Goal: Navigation & Orientation: Find specific page/section

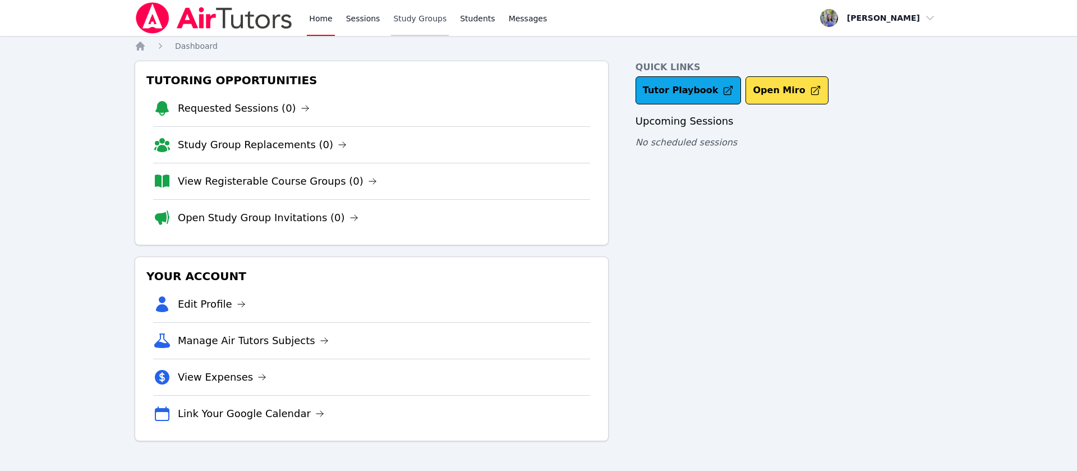
click at [397, 27] on link "Study Groups" at bounding box center [420, 18] width 58 height 36
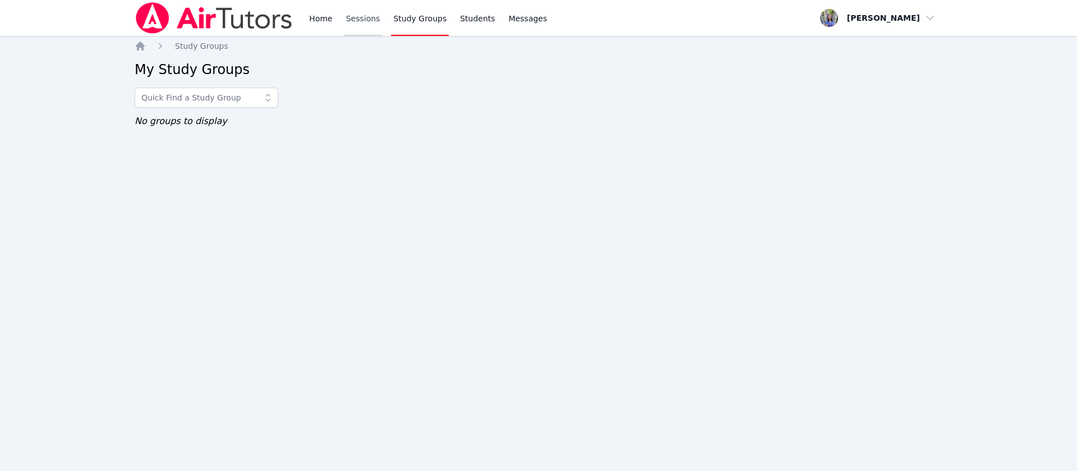
click at [360, 17] on link "Sessions" at bounding box center [363, 18] width 39 height 36
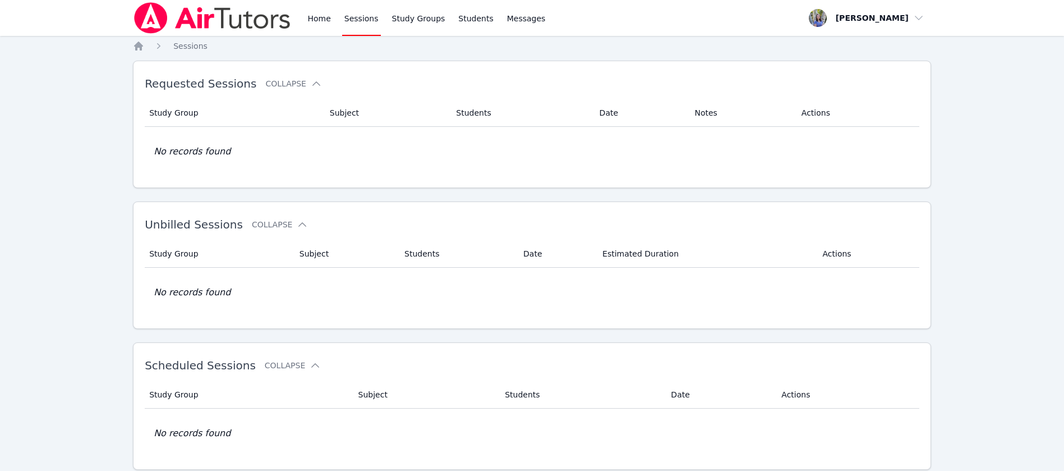
scroll to position [103, 0]
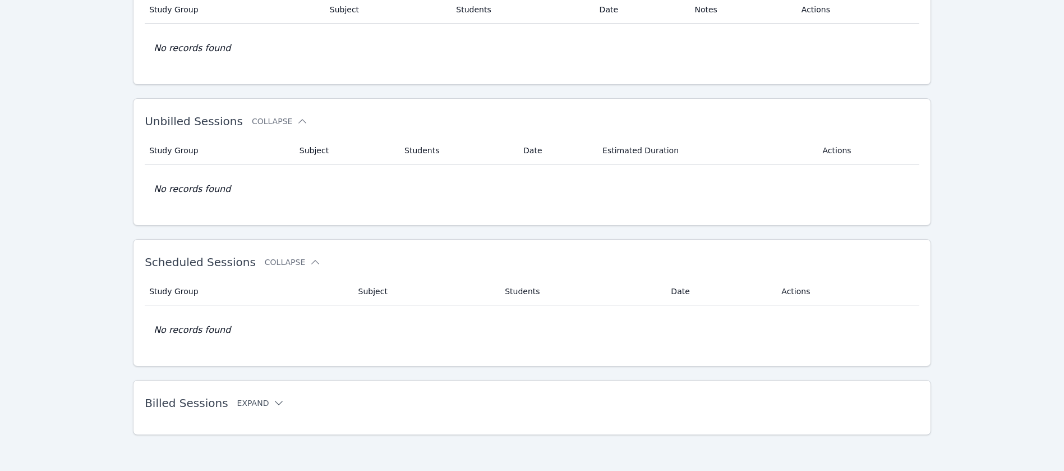
click at [247, 404] on button "Expand" at bounding box center [261, 402] width 48 height 11
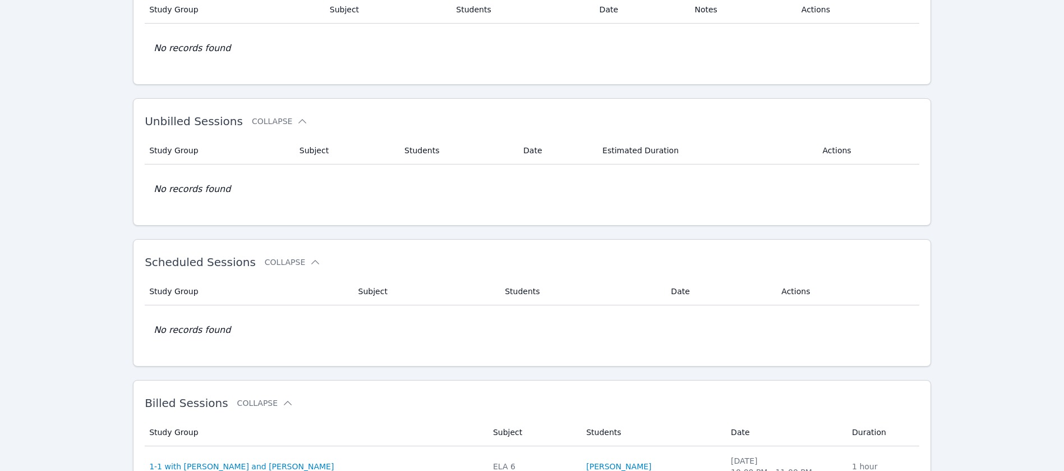
scroll to position [557, 0]
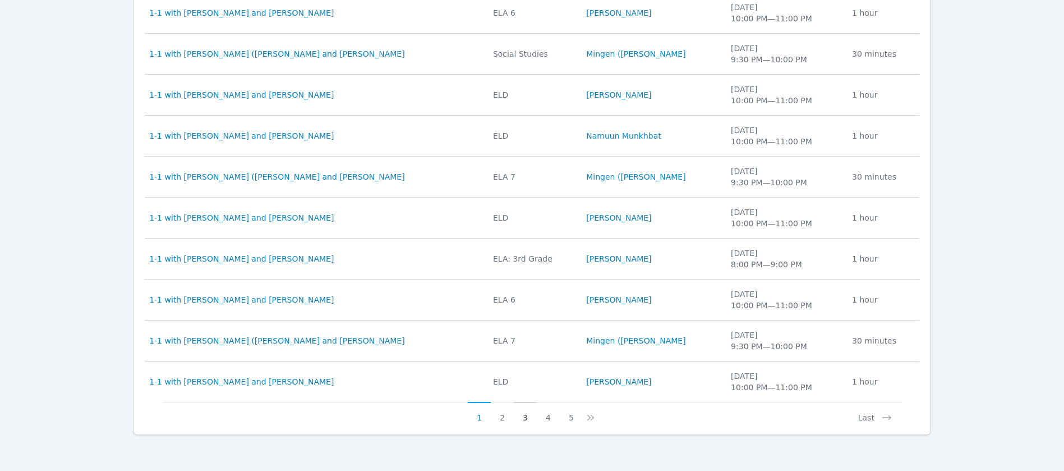
click at [525, 419] on button "3" at bounding box center [525, 412] width 23 height 21
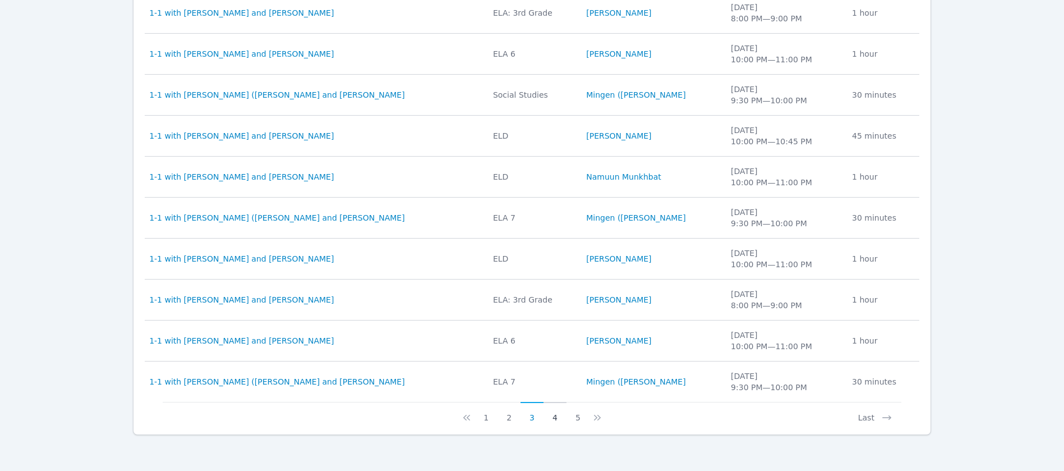
click at [559, 418] on button "4" at bounding box center [555, 412] width 23 height 21
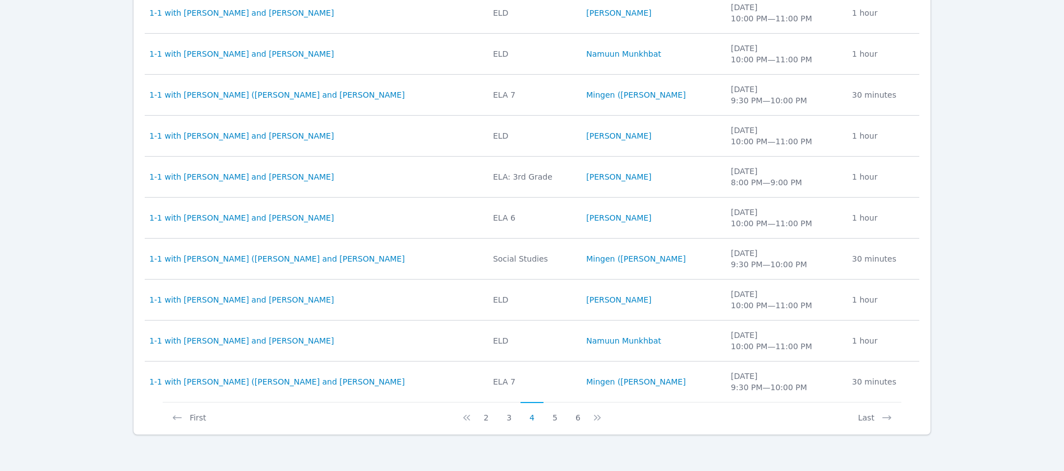
click at [559, 418] on button "5" at bounding box center [555, 412] width 23 height 21
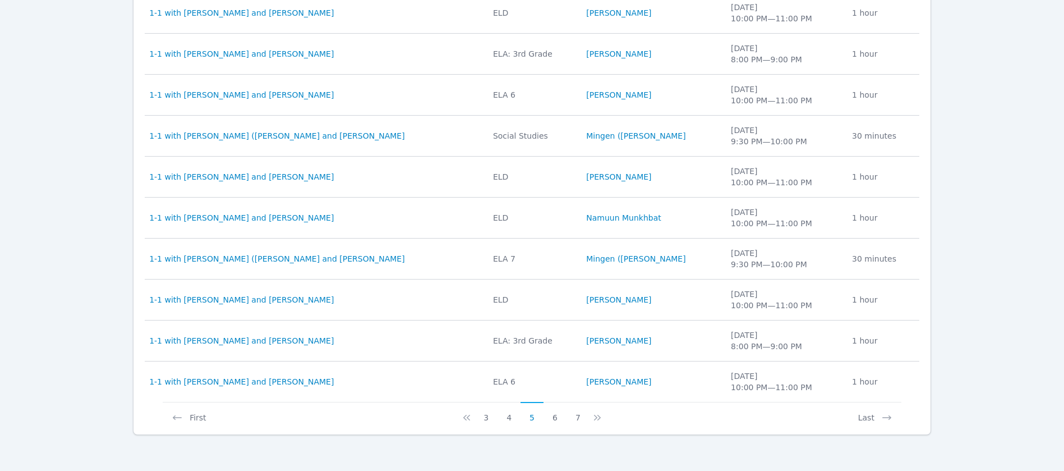
click at [559, 418] on button "6" at bounding box center [555, 412] width 23 height 21
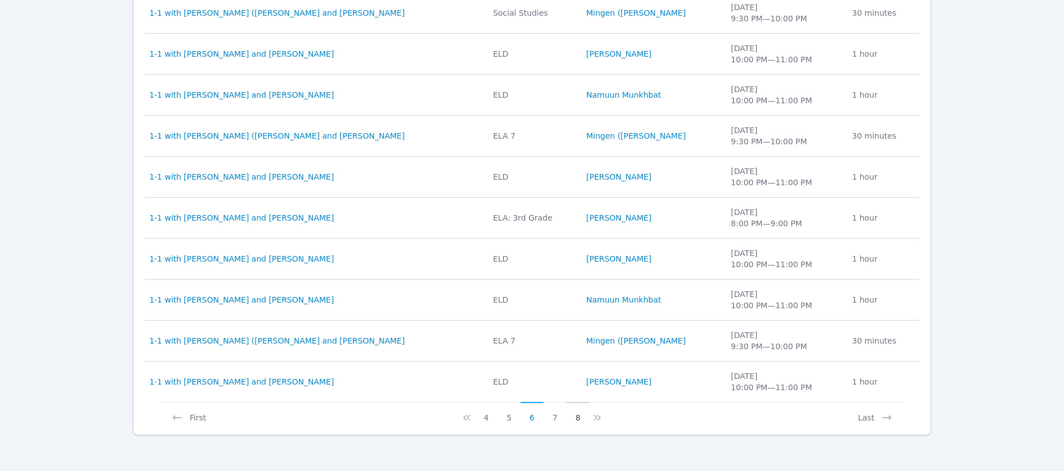
click at [578, 421] on button "8" at bounding box center [578, 412] width 23 height 21
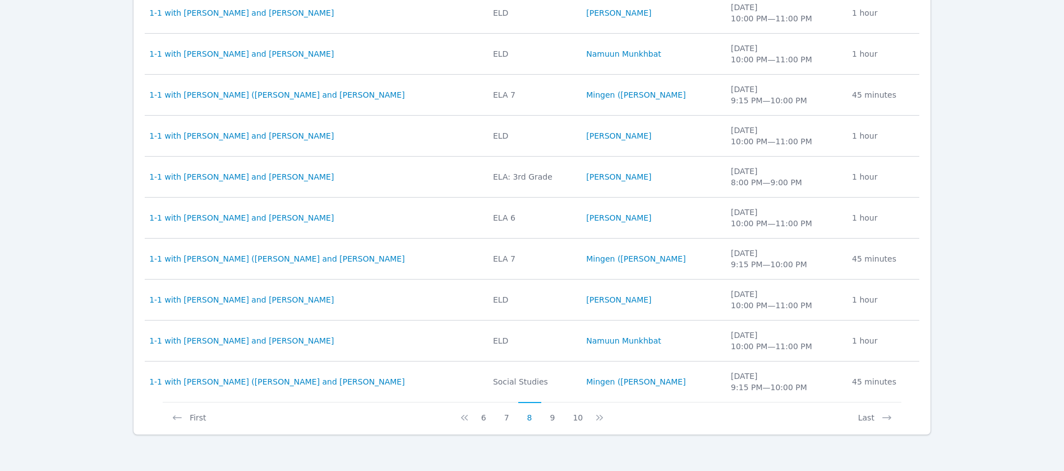
click at [578, 421] on button "10" at bounding box center [578, 412] width 28 height 21
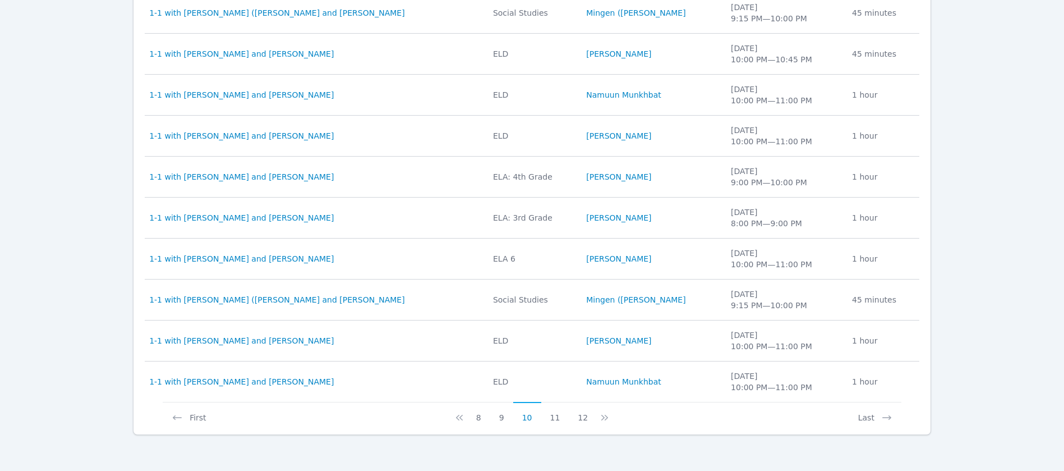
click at [578, 421] on button "12" at bounding box center [583, 412] width 28 height 21
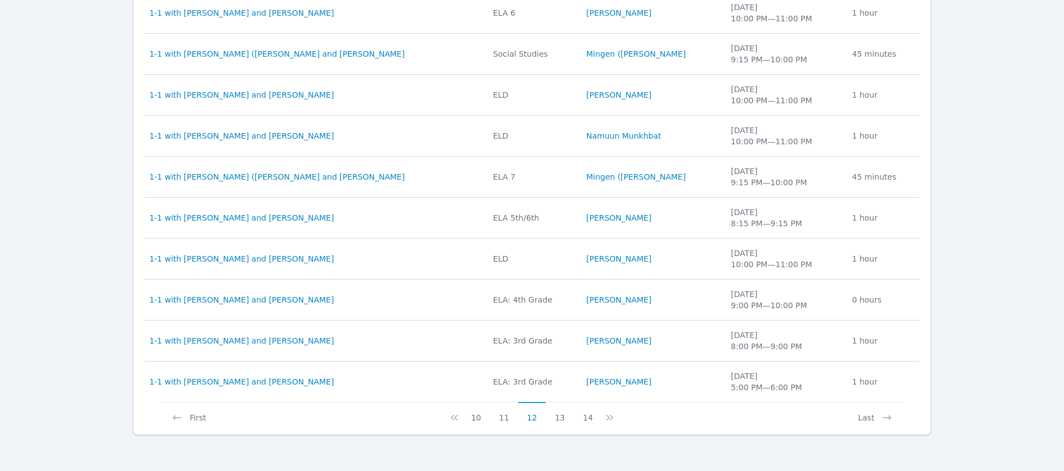
click at [578, 421] on button "14" at bounding box center [588, 412] width 28 height 21
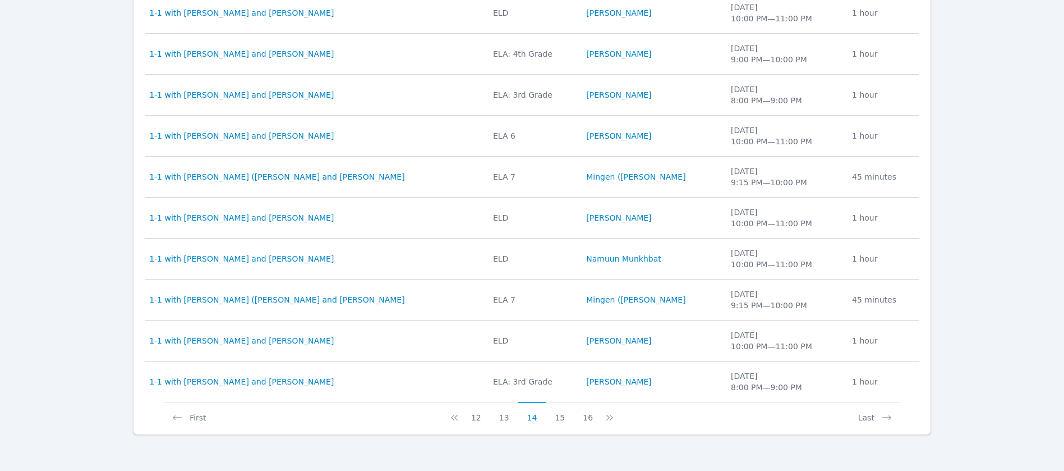
click at [578, 421] on button "16" at bounding box center [588, 412] width 28 height 21
click at [578, 421] on button "18" at bounding box center [588, 412] width 28 height 21
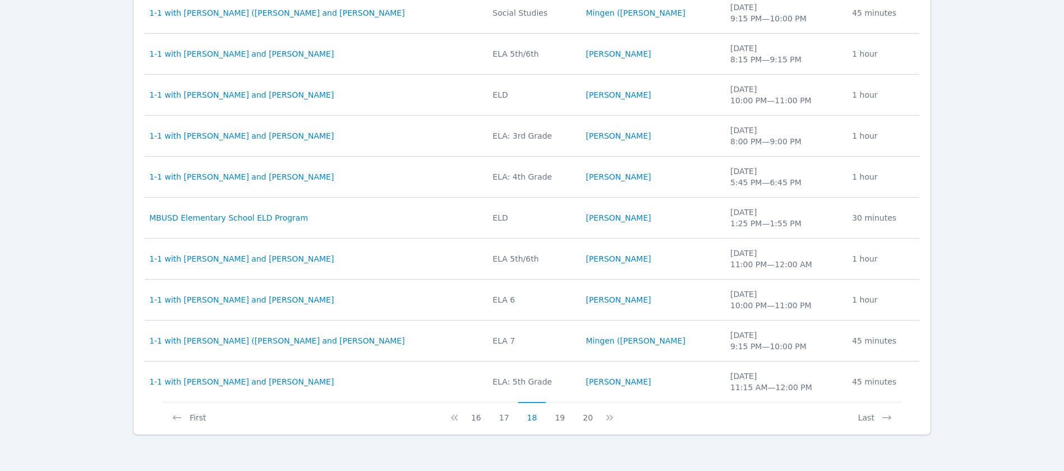
click at [578, 421] on button "20" at bounding box center [588, 412] width 28 height 21
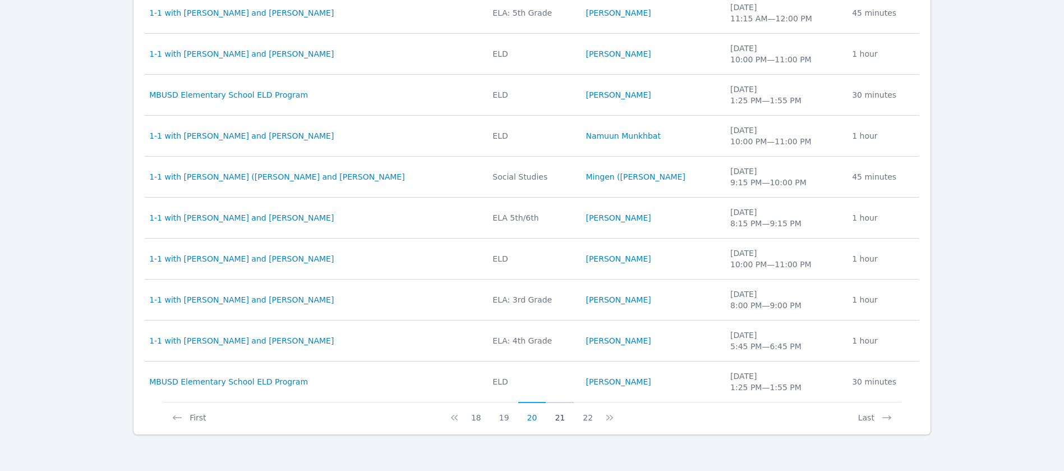
click at [557, 415] on button "21" at bounding box center [560, 412] width 28 height 21
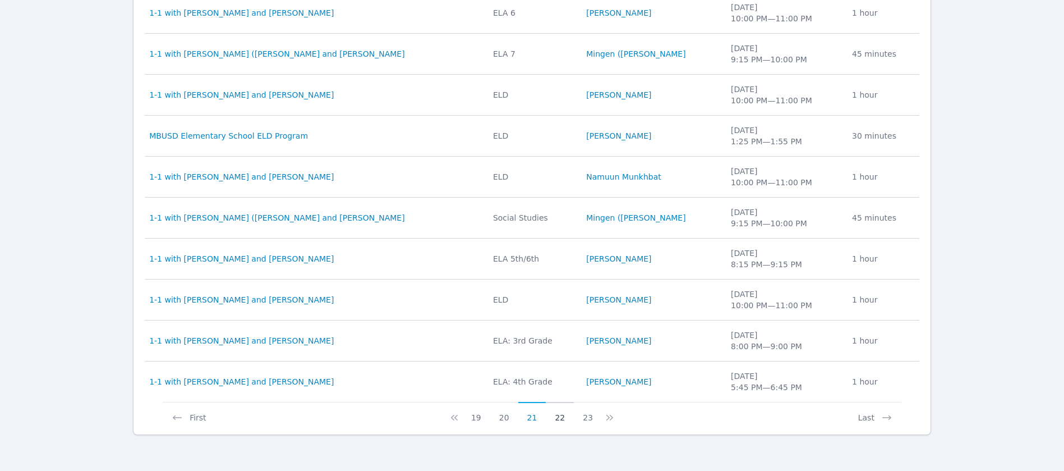
click at [562, 416] on button "22" at bounding box center [560, 412] width 28 height 21
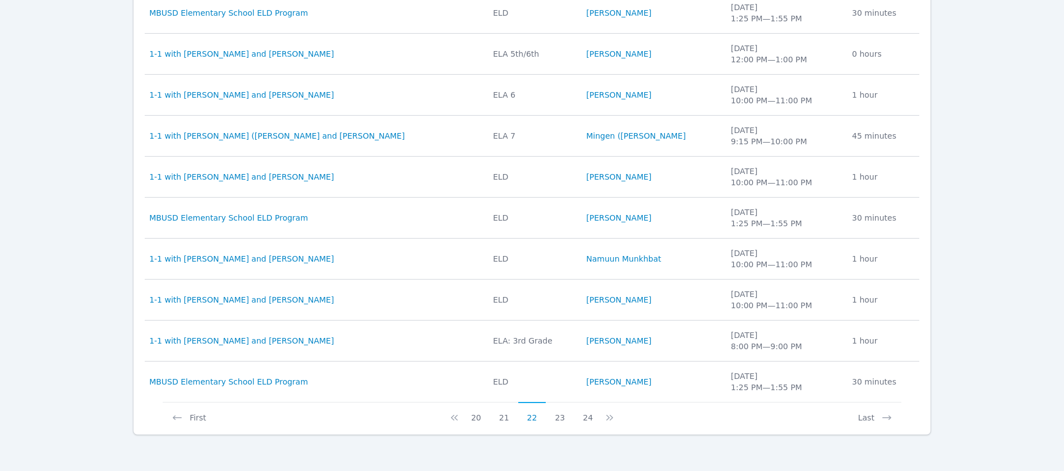
click at [562, 416] on button "23" at bounding box center [560, 412] width 28 height 21
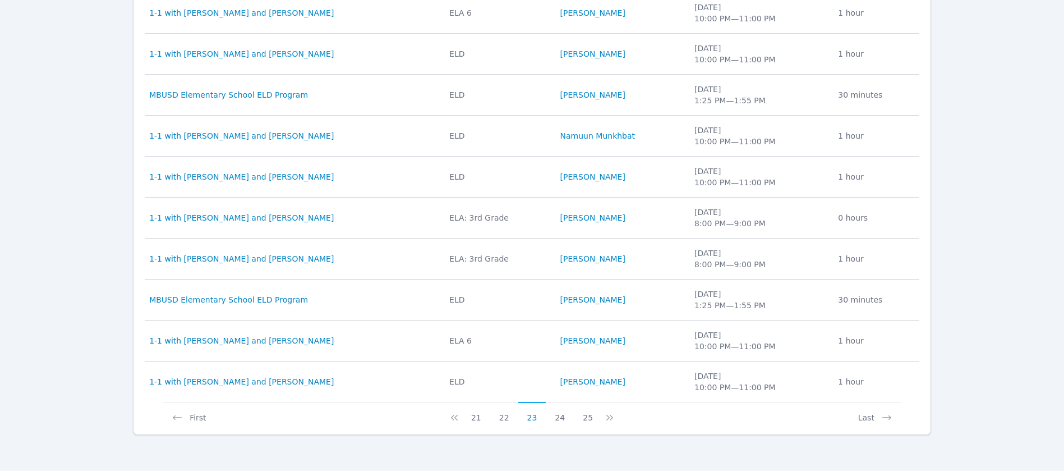
click at [562, 416] on button "24" at bounding box center [560, 412] width 28 height 21
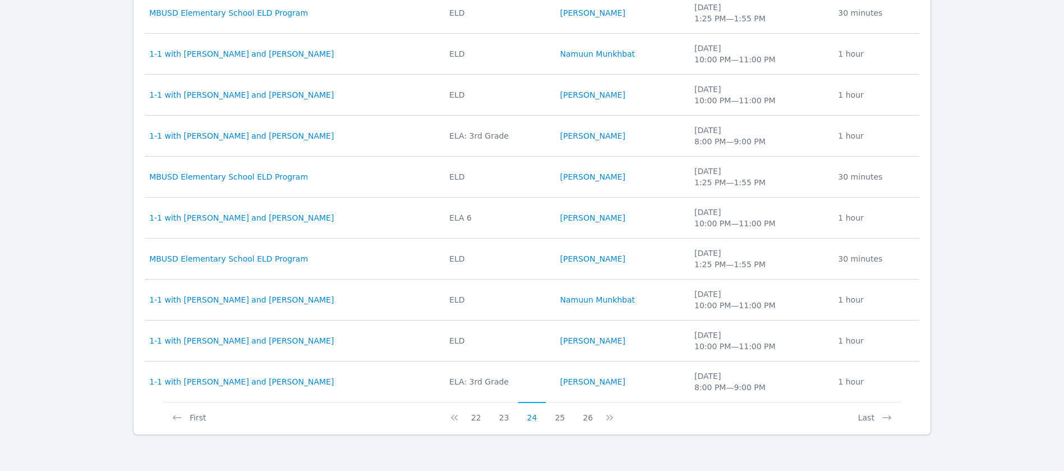
click at [562, 416] on button "25" at bounding box center [560, 412] width 28 height 21
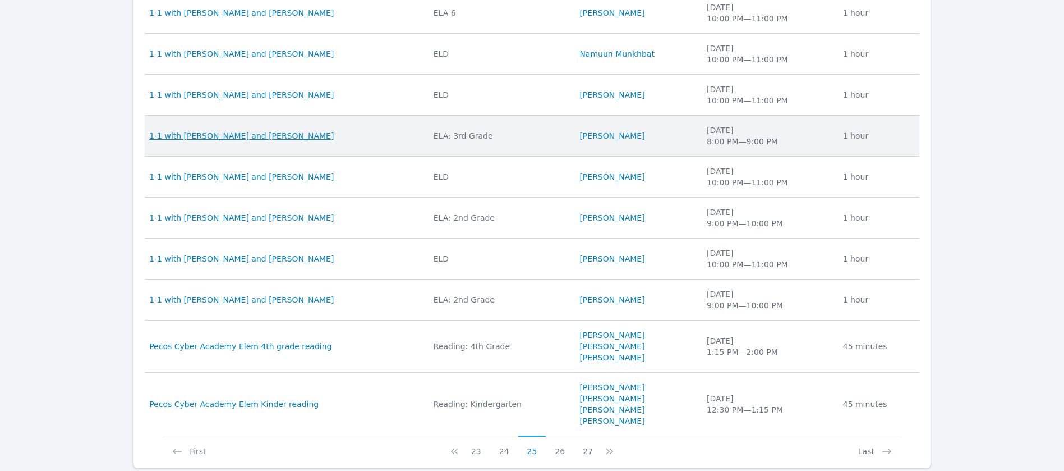
click at [291, 132] on span "1-1 with [PERSON_NAME] and [PERSON_NAME]" at bounding box center [241, 135] width 185 height 11
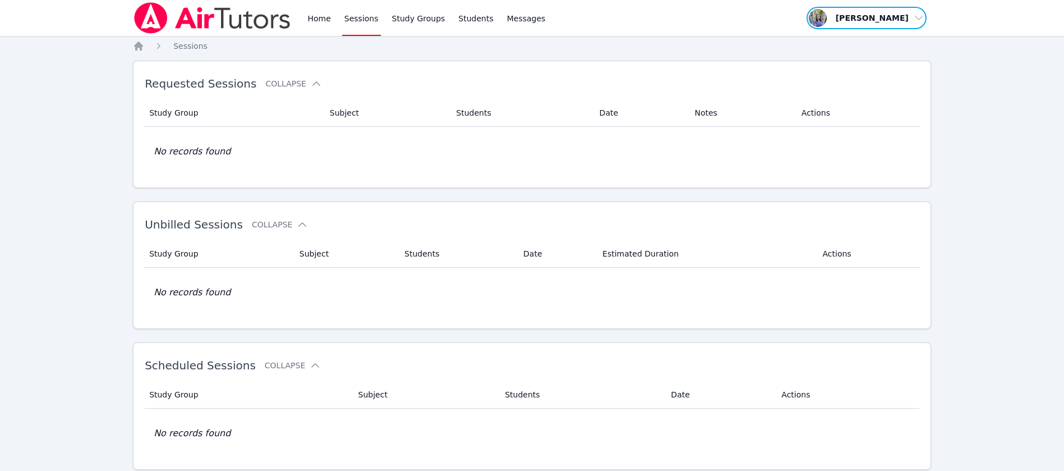
click at [906, 22] on span "button" at bounding box center [867, 18] width 122 height 25
click at [912, 35] on link "Profile" at bounding box center [871, 44] width 108 height 20
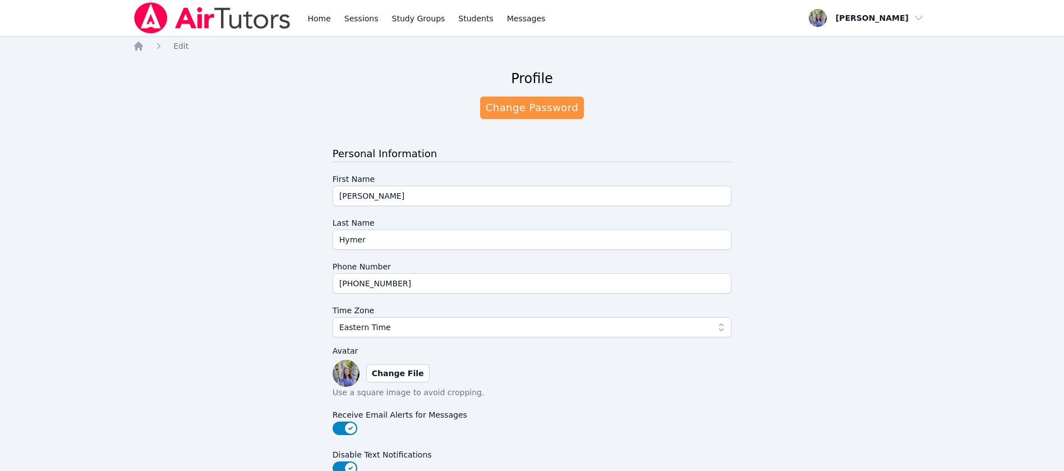
click at [278, 13] on img at bounding box center [212, 17] width 159 height 31
